Goal: Task Accomplishment & Management: Manage account settings

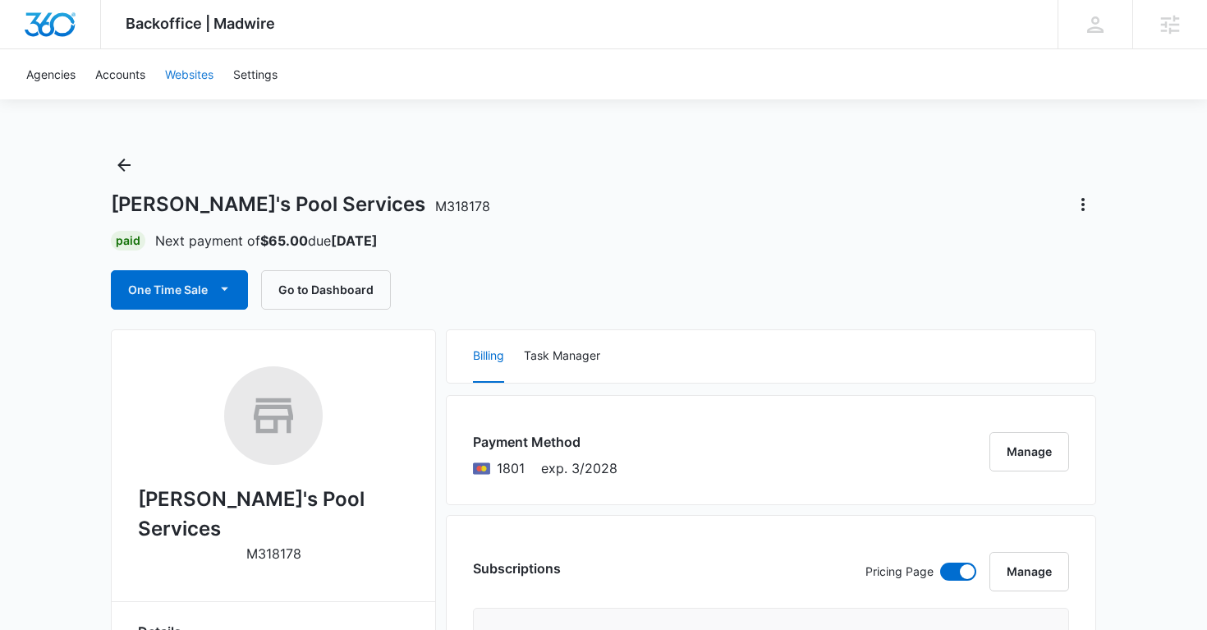
click at [205, 69] on link "Websites" at bounding box center [189, 74] width 68 height 50
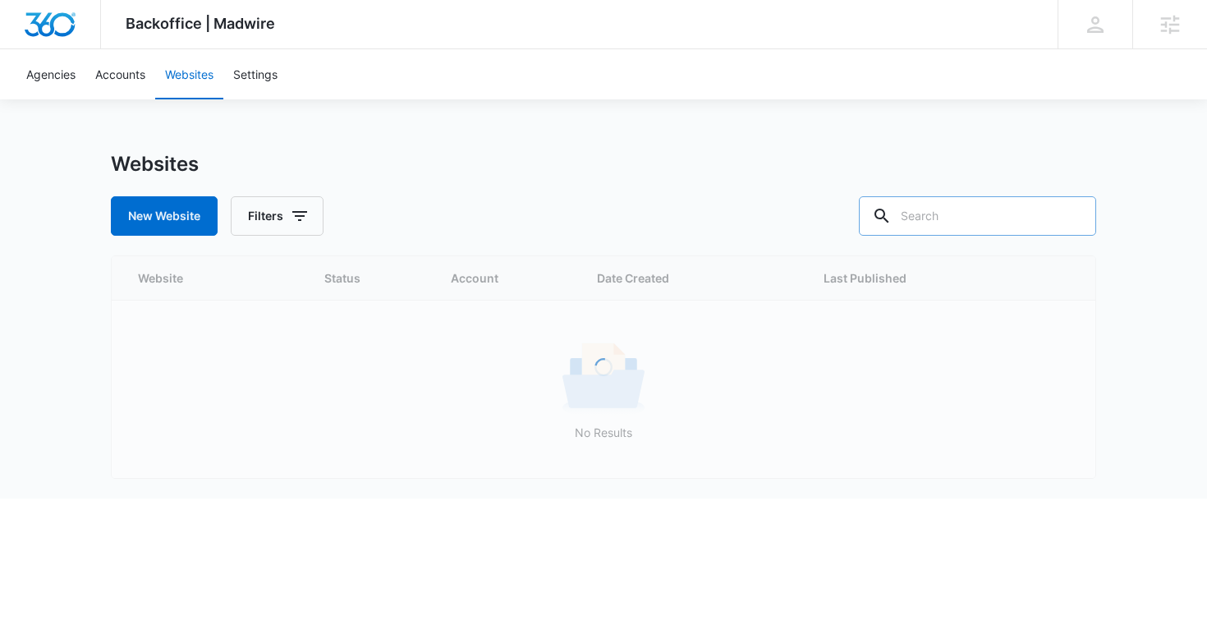
click at [1004, 212] on input "text" at bounding box center [977, 215] width 237 height 39
paste input "https://www.chefteokitchen.com/"
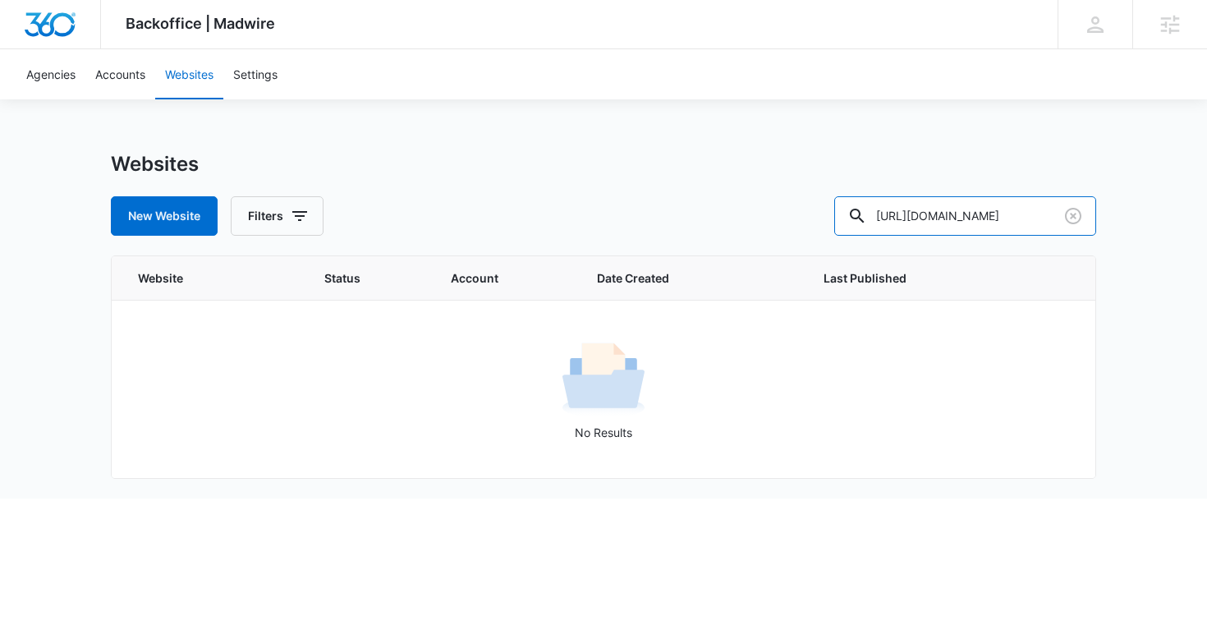
drag, startPoint x: 946, startPoint y: 219, endPoint x: 783, endPoint y: 220, distance: 162.6
click at [783, 220] on div "New Website Filters https://www.chefteokitchen.com/" at bounding box center [603, 215] width 985 height 39
click at [1039, 214] on input "chefteokitchen.com/" at bounding box center [965, 215] width 262 height 39
type input "chefteokitchen.com"
click at [109, 75] on link "Accounts" at bounding box center [120, 74] width 70 height 50
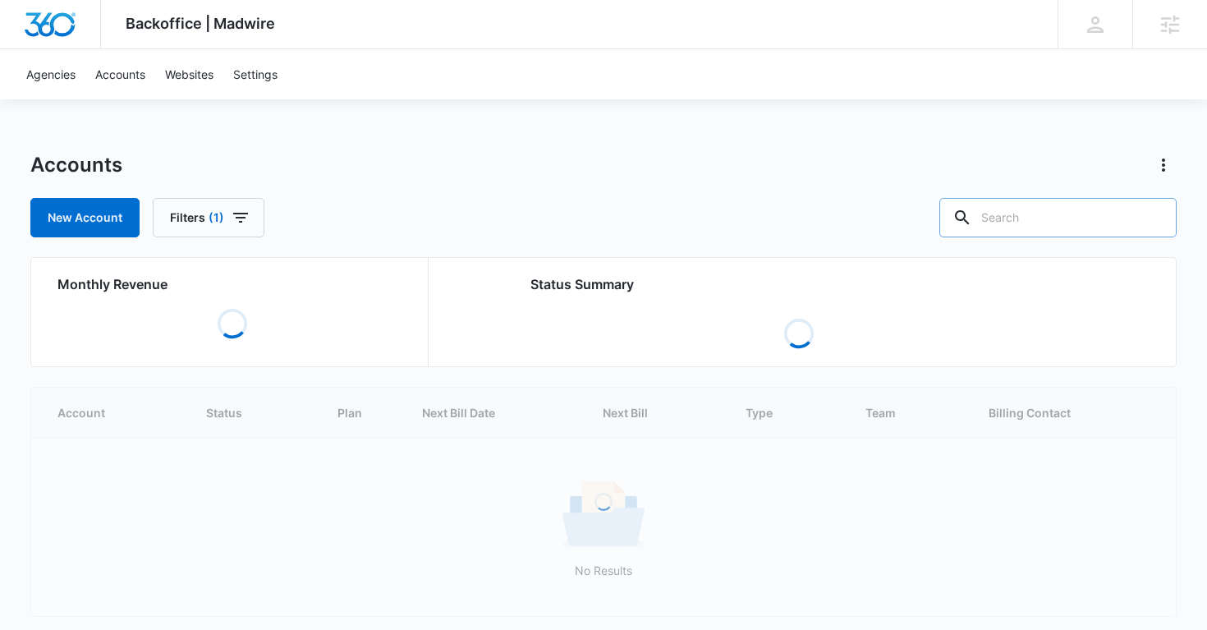
click at [1053, 223] on input "text" at bounding box center [1057, 217] width 237 height 39
paste input "https://www.chefteokitchen.com/"
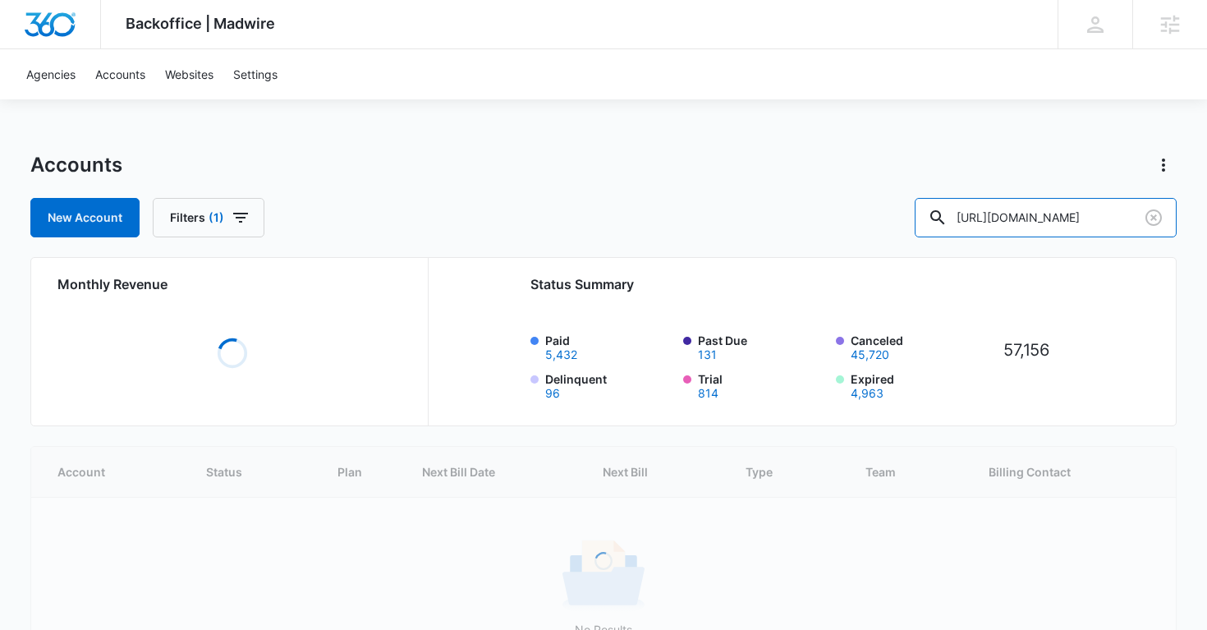
drag, startPoint x: 1026, startPoint y: 221, endPoint x: 782, endPoint y: 220, distance: 243.8
click at [782, 220] on div "New Account Filters (1) https://www.chefteokitchen.com/" at bounding box center [603, 217] width 1147 height 39
click at [1129, 223] on input "chefteokitchen.com/" at bounding box center [1046, 217] width 262 height 39
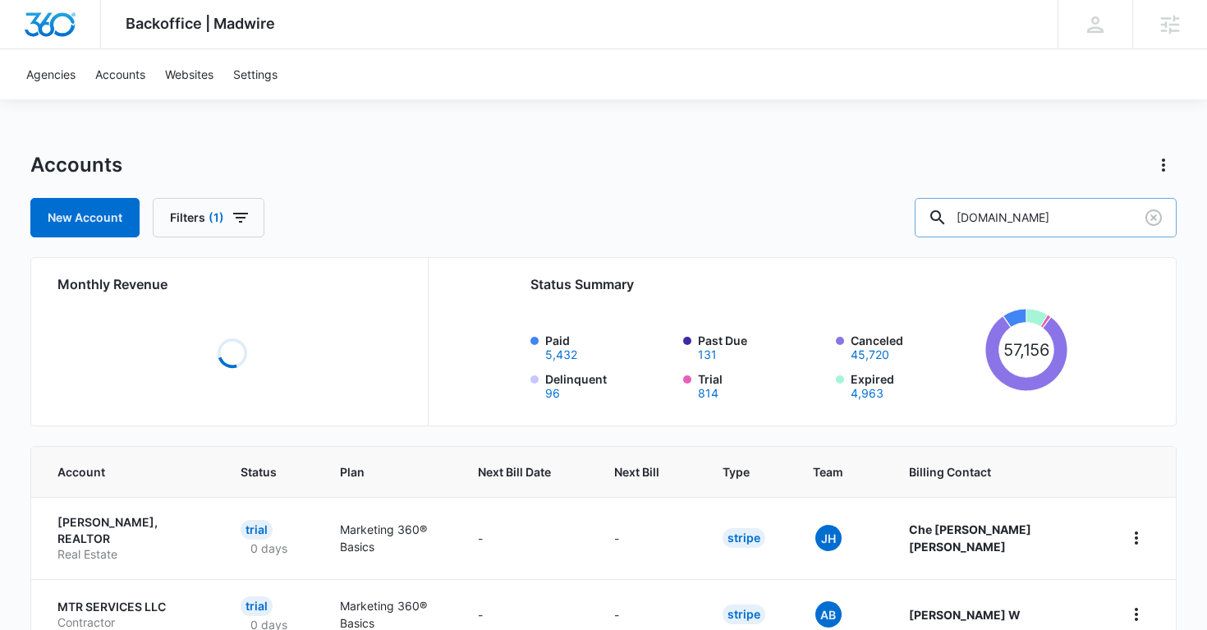
click at [1075, 221] on input "chefteokitchen.com" at bounding box center [1046, 217] width 262 height 39
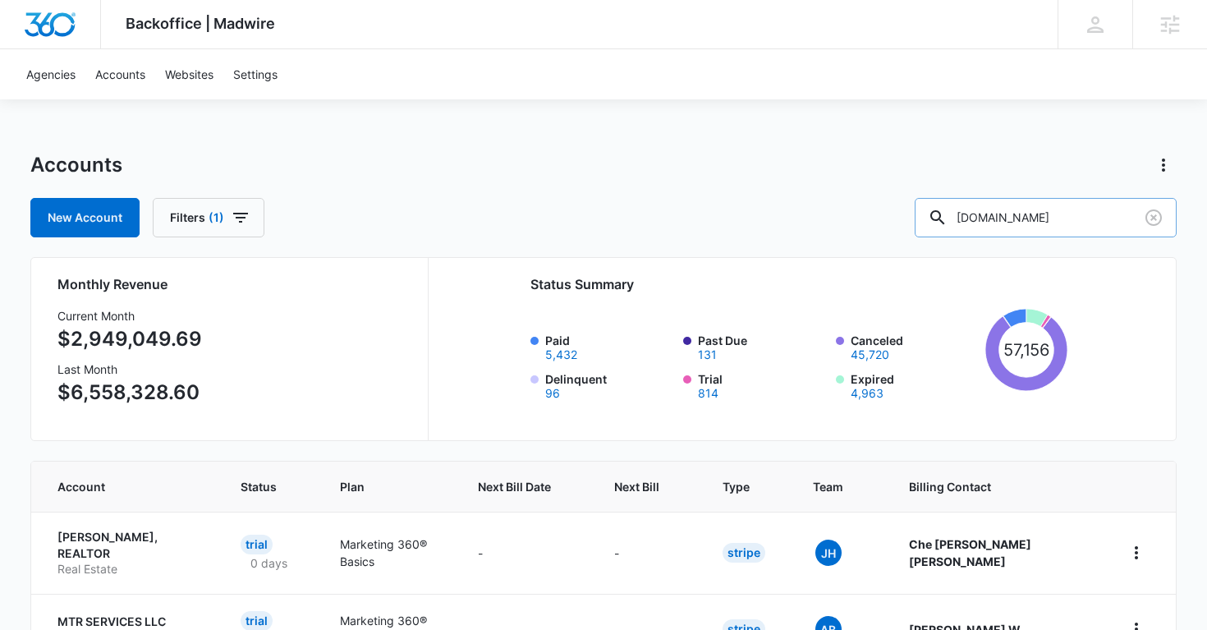
type input "chefteokitchen.com"
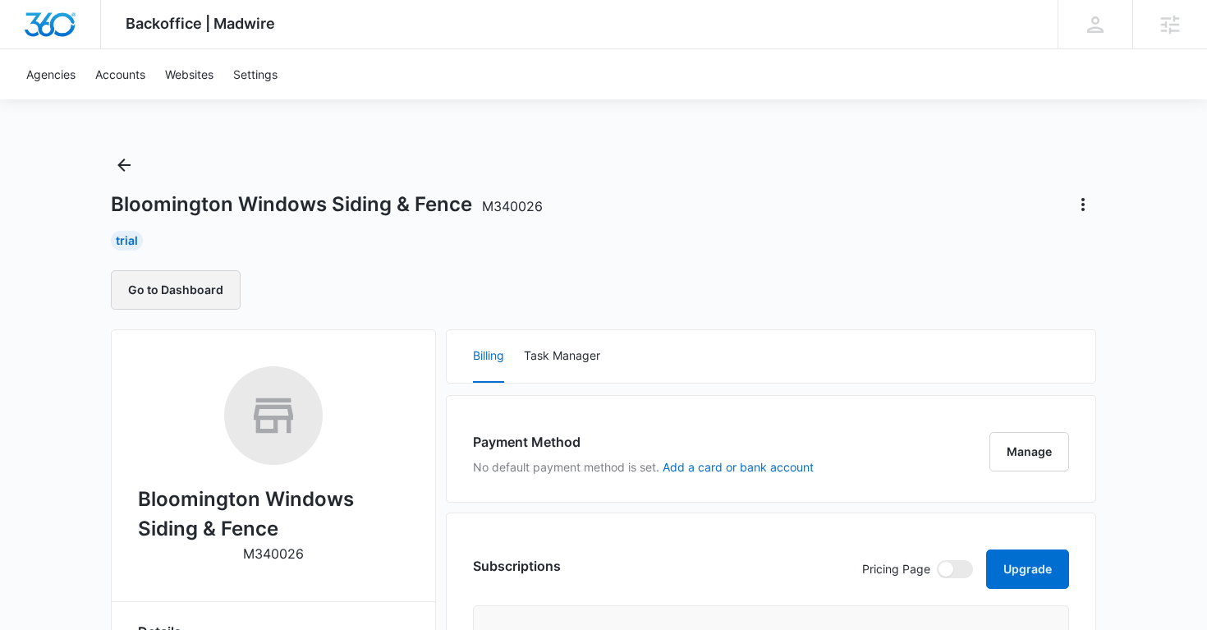
click at [192, 295] on button "Go to Dashboard" at bounding box center [176, 289] width 130 height 39
click at [227, 300] on button "Go to Dashboard" at bounding box center [176, 289] width 130 height 39
click at [197, 300] on button "Go to Dashboard" at bounding box center [176, 289] width 130 height 39
click at [176, 284] on button "Go to Dashboard" at bounding box center [176, 289] width 130 height 39
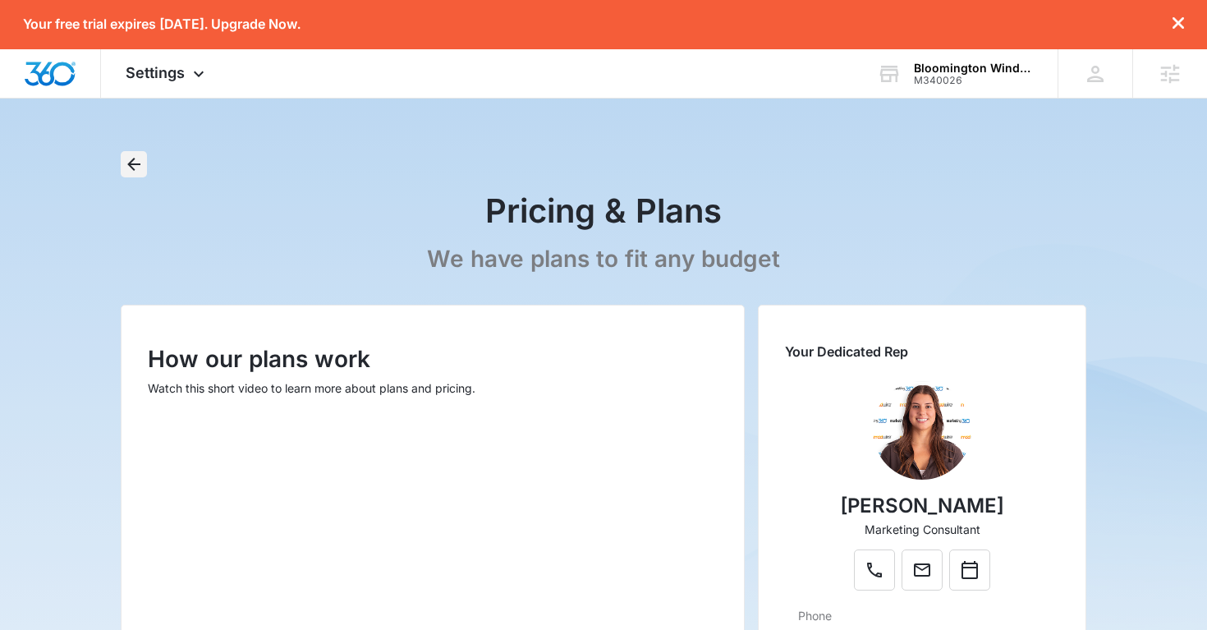
click at [135, 167] on icon "Back" at bounding box center [134, 164] width 20 height 20
click at [168, 80] on span "Settings" at bounding box center [155, 72] width 59 height 17
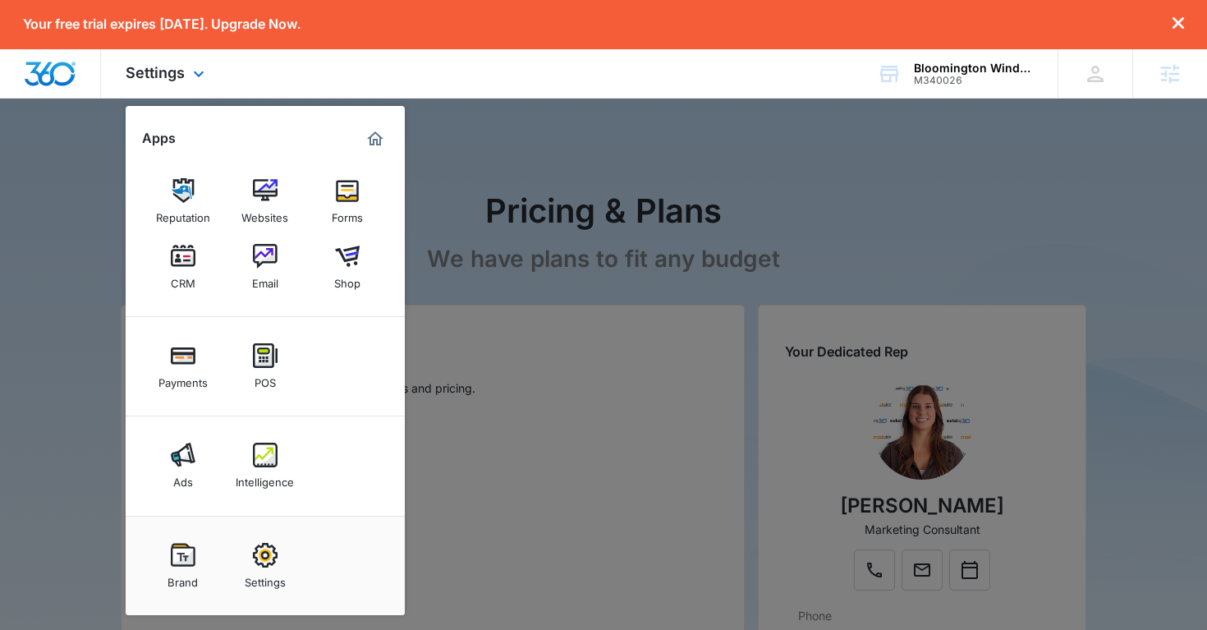
click at [376, 136] on img "Marketing 360® Dashboard" at bounding box center [375, 139] width 20 height 20
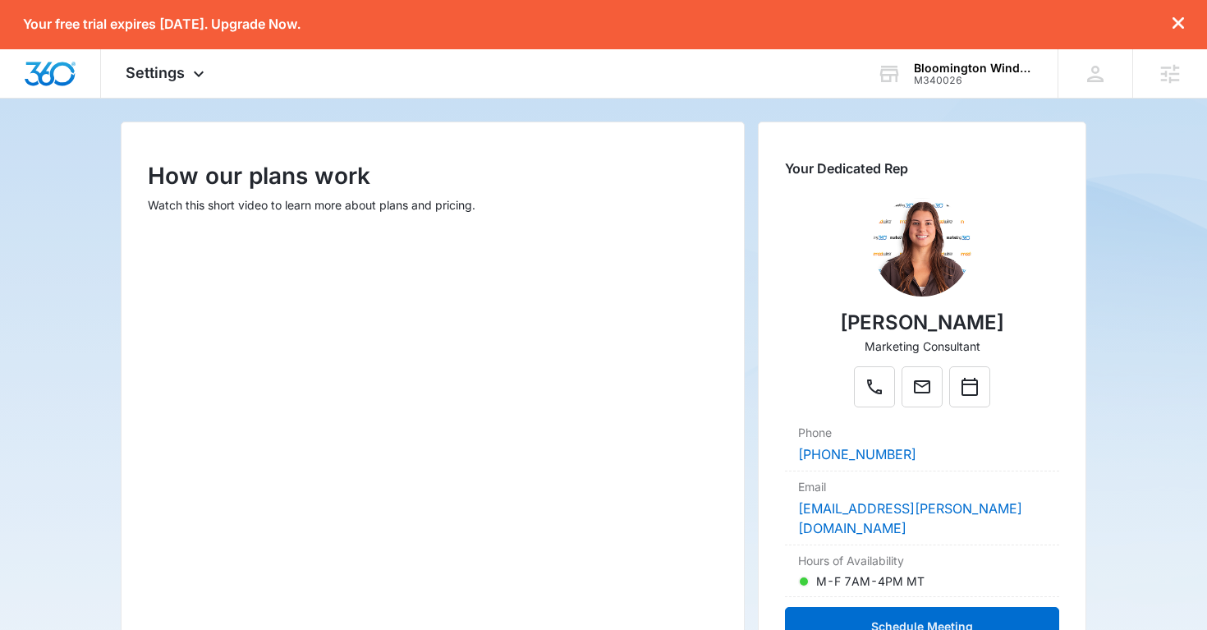
scroll to position [189, 0]
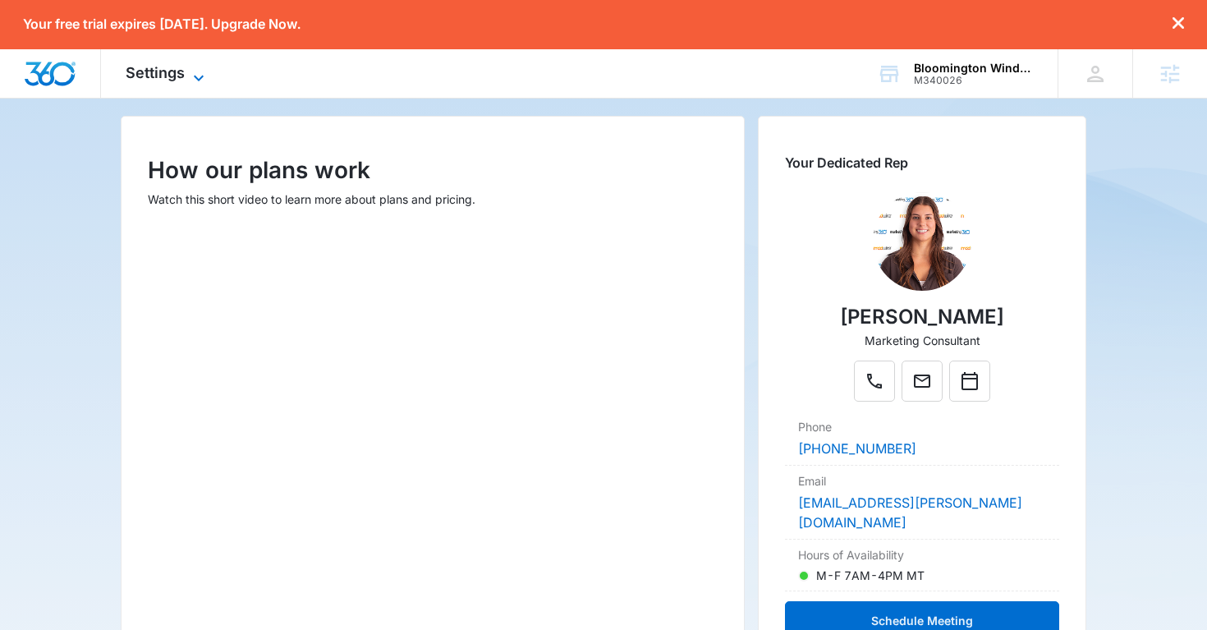
click at [189, 78] on icon at bounding box center [199, 78] width 20 height 20
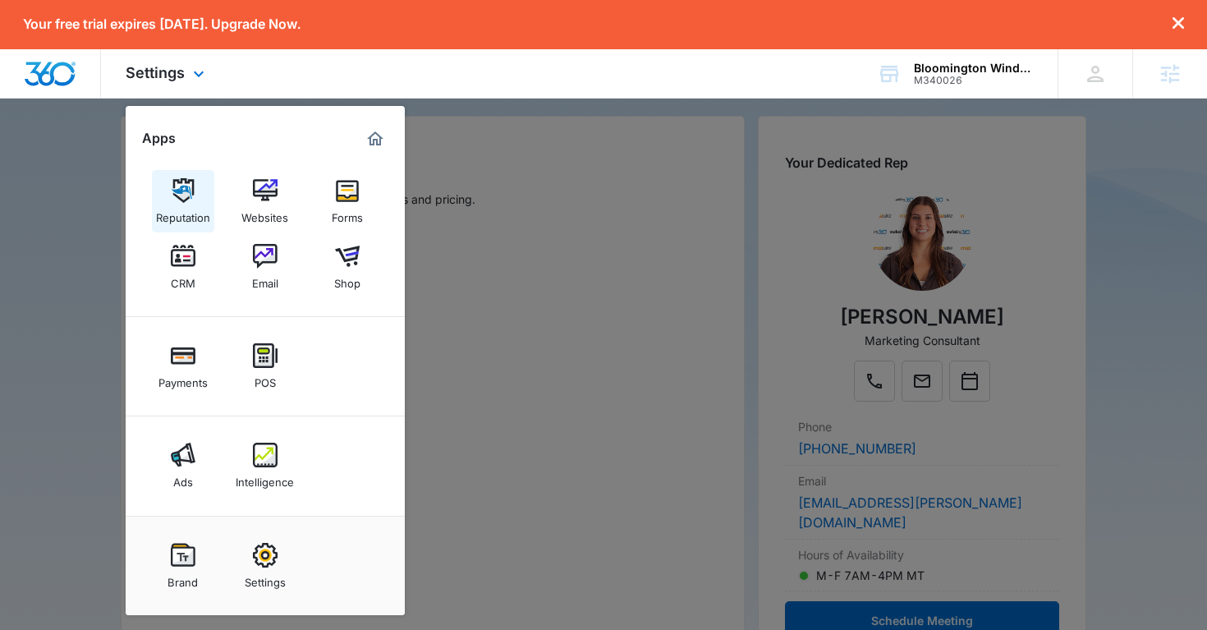
click at [181, 200] on img at bounding box center [183, 190] width 25 height 25
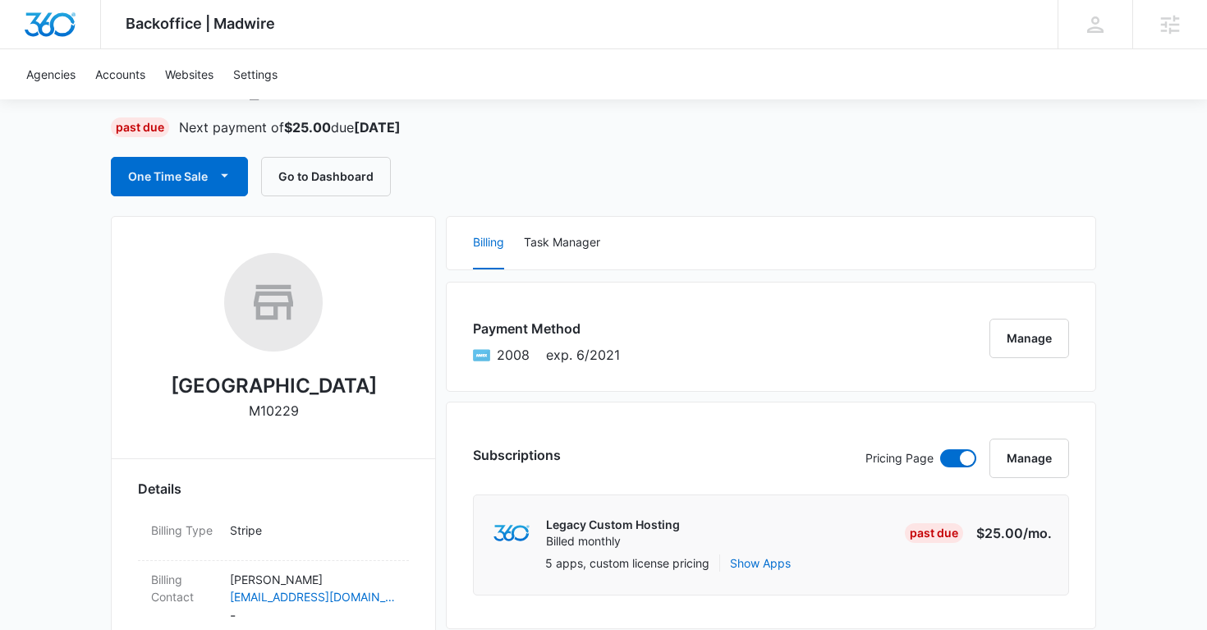
scroll to position [112, 0]
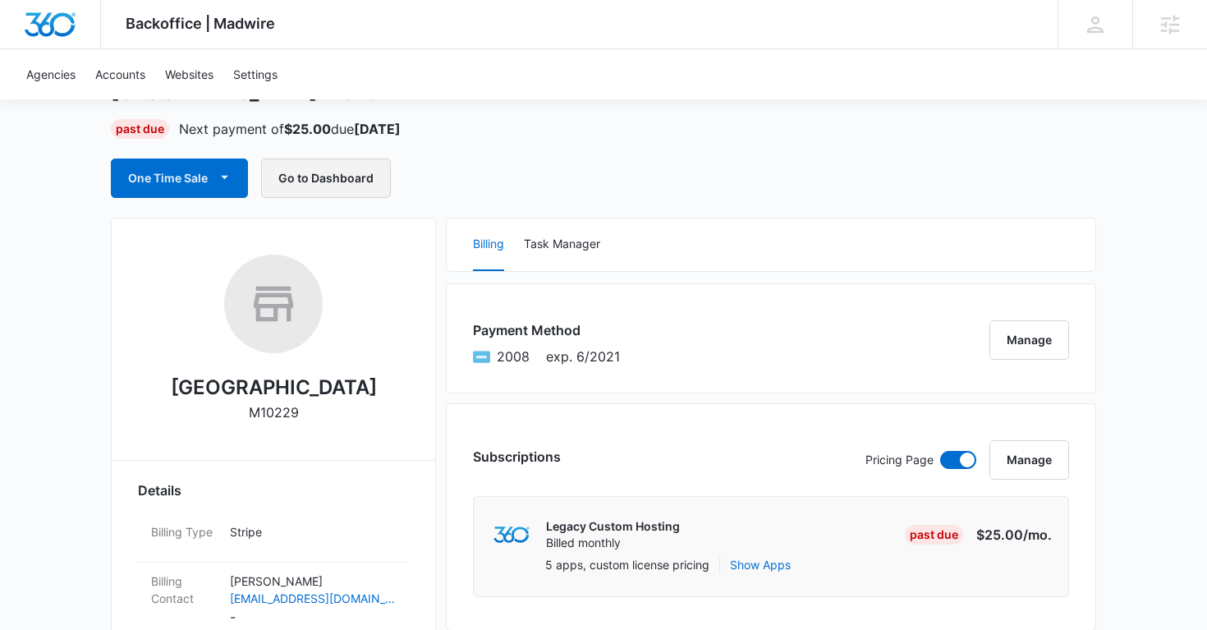
click at [343, 178] on button "Go to Dashboard" at bounding box center [326, 177] width 130 height 39
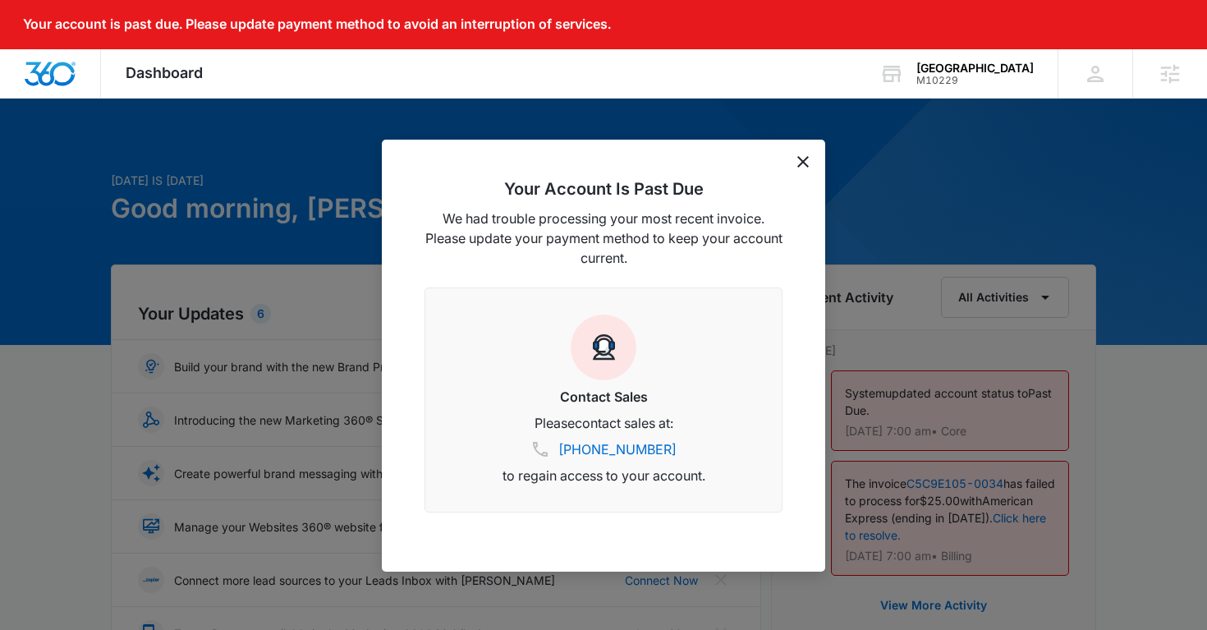
click at [809, 157] on div "Your Account Is Past Due We had trouble processing your most recent invoice. Pl…" at bounding box center [603, 356] width 443 height 432
click at [812, 161] on div "Your Account Is Past Due We had trouble processing your most recent invoice. Pl…" at bounding box center [603, 356] width 443 height 432
click at [805, 161] on icon "dismiss this dialog" at bounding box center [802, 161] width 11 height 11
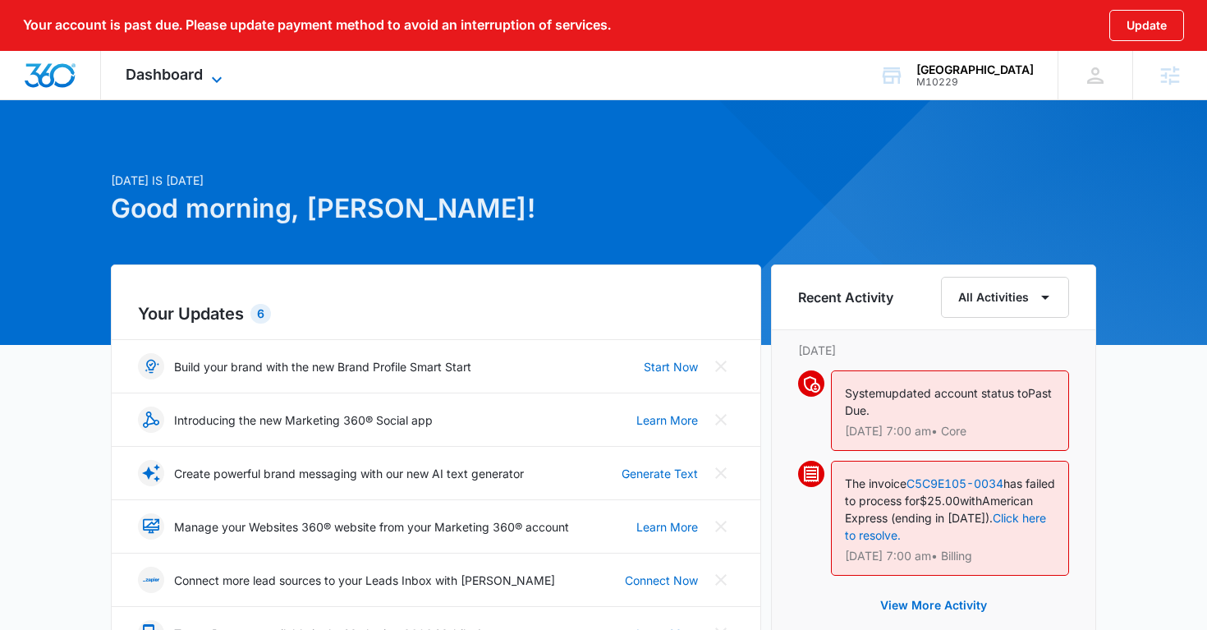
click at [195, 72] on span "Dashboard" at bounding box center [164, 74] width 77 height 17
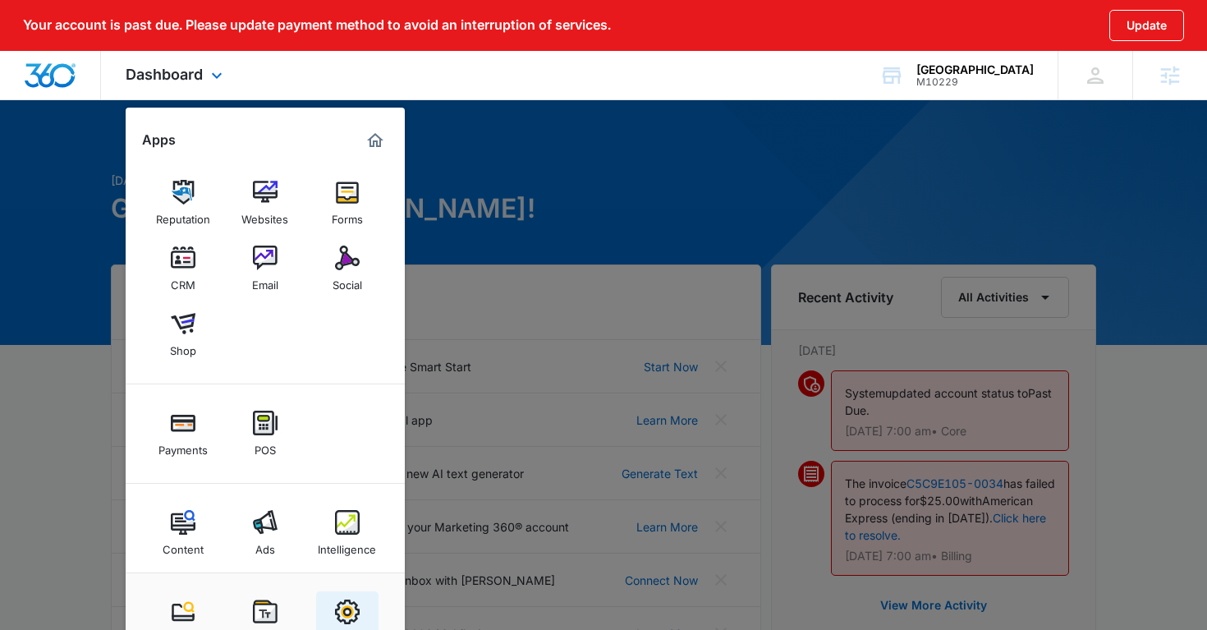
click at [344, 609] on img at bounding box center [347, 611] width 25 height 25
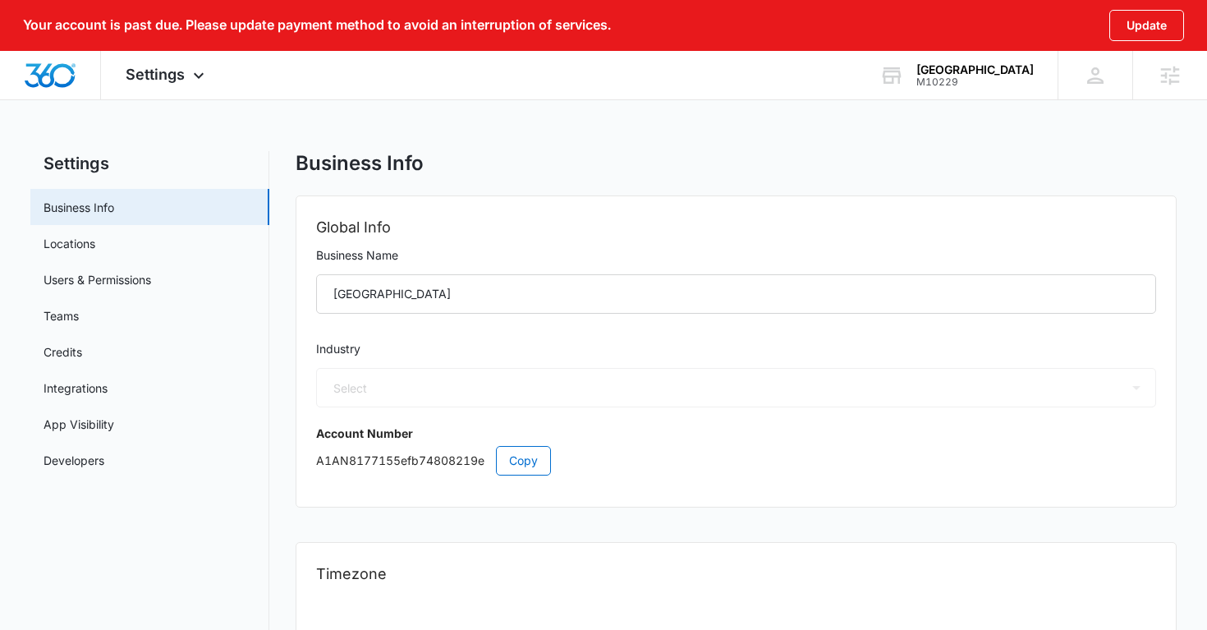
select select "33"
select select "US"
select select "America/[GEOGRAPHIC_DATA]"
click at [120, 273] on link "Users & Permissions" at bounding box center [98, 279] width 108 height 17
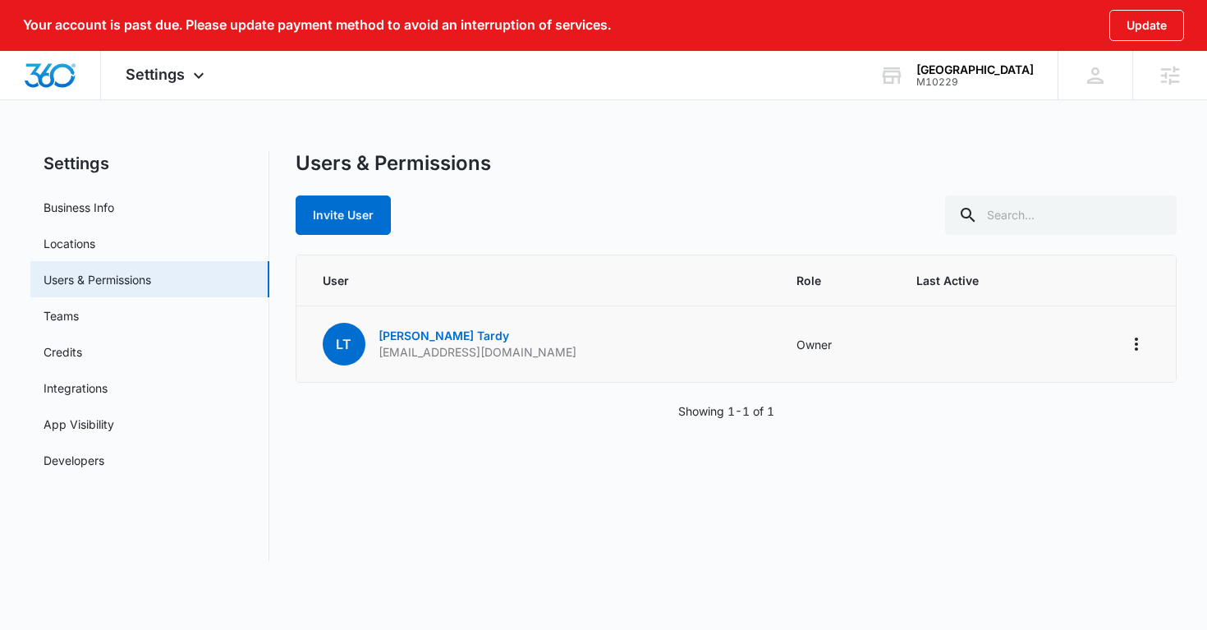
click at [411, 351] on p "[EMAIL_ADDRESS][DOMAIN_NAME]" at bounding box center [477, 352] width 198 height 16
copy p "[EMAIL_ADDRESS][DOMAIN_NAME]"
